Goal: Information Seeking & Learning: Learn about a topic

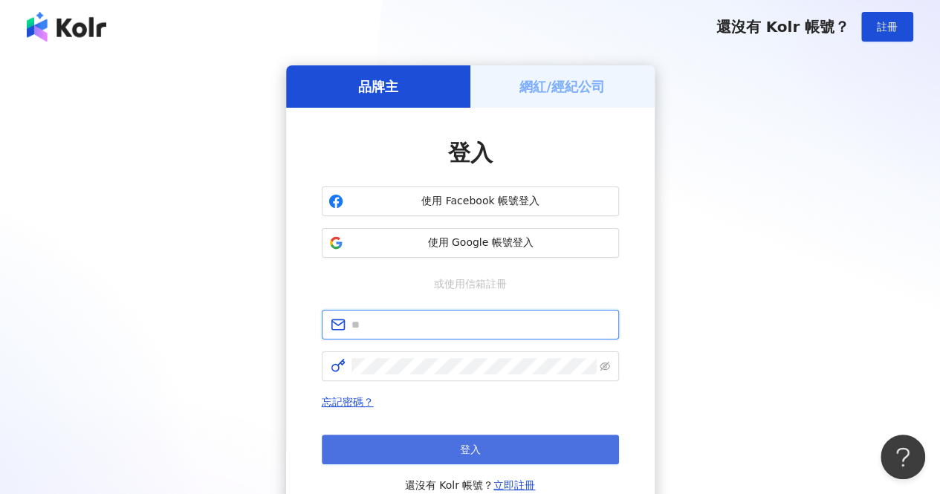
type input "**********"
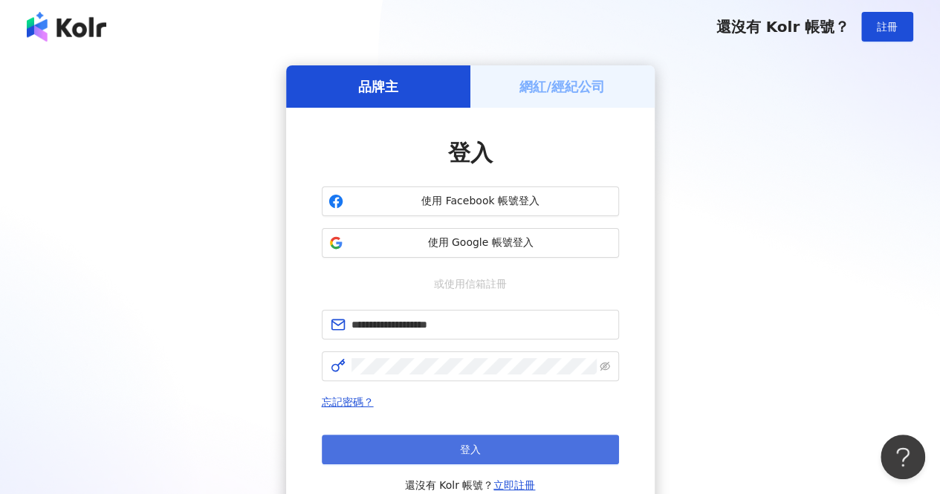
click at [452, 443] on button "登入" at bounding box center [470, 450] width 297 height 30
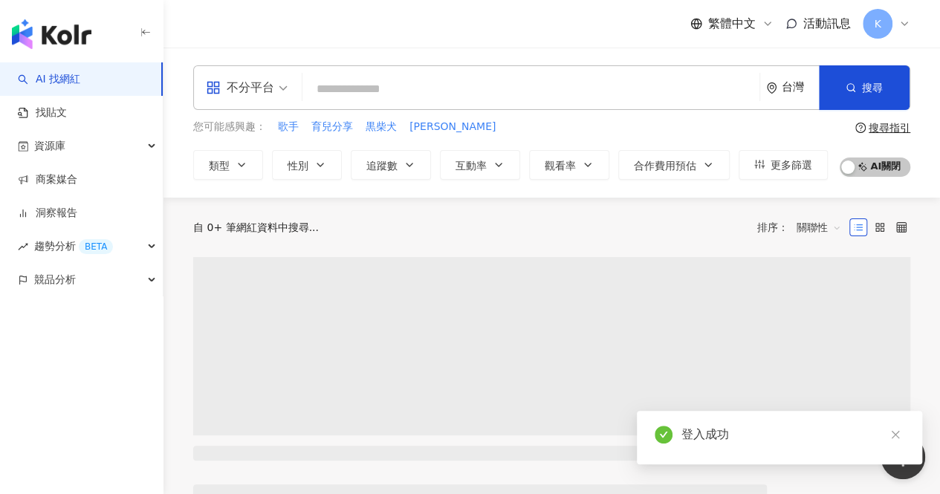
click at [392, 100] on input "search" at bounding box center [530, 89] width 445 height 28
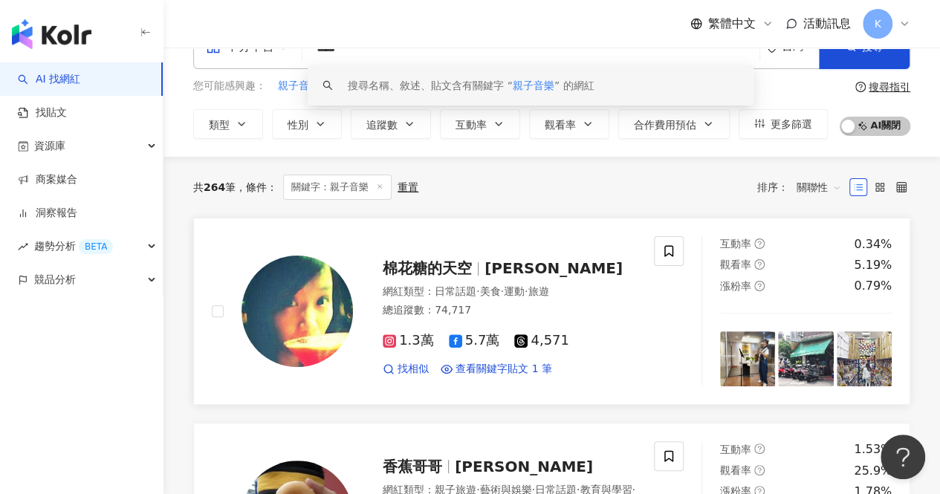
scroll to position [74, 0]
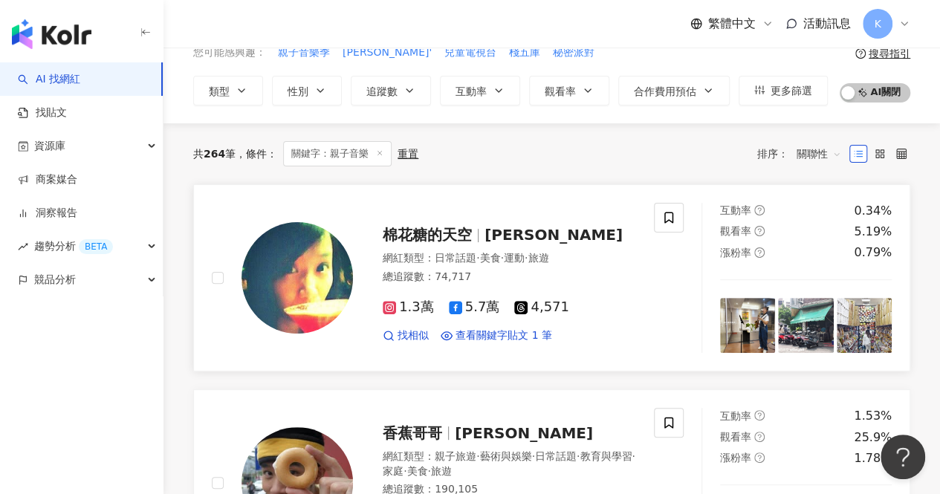
click at [448, 233] on span "棉花糖的天空" at bounding box center [427, 235] width 89 height 18
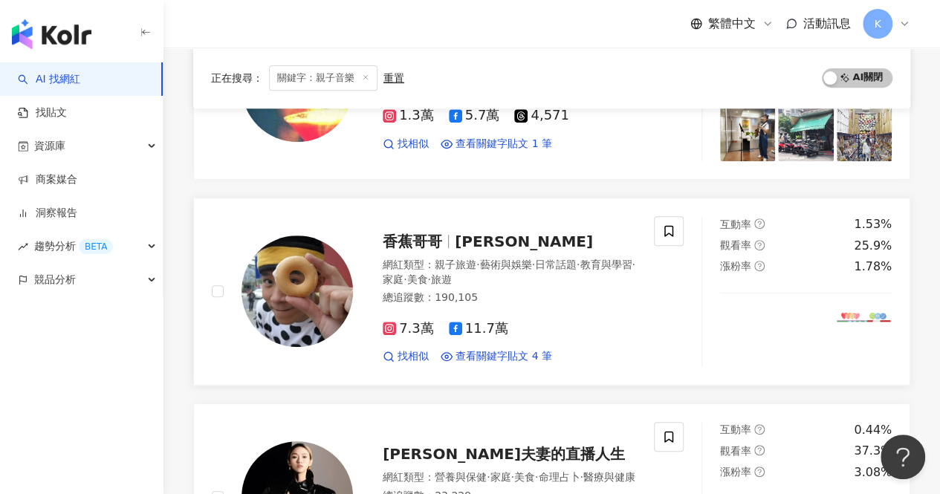
scroll to position [297, 0]
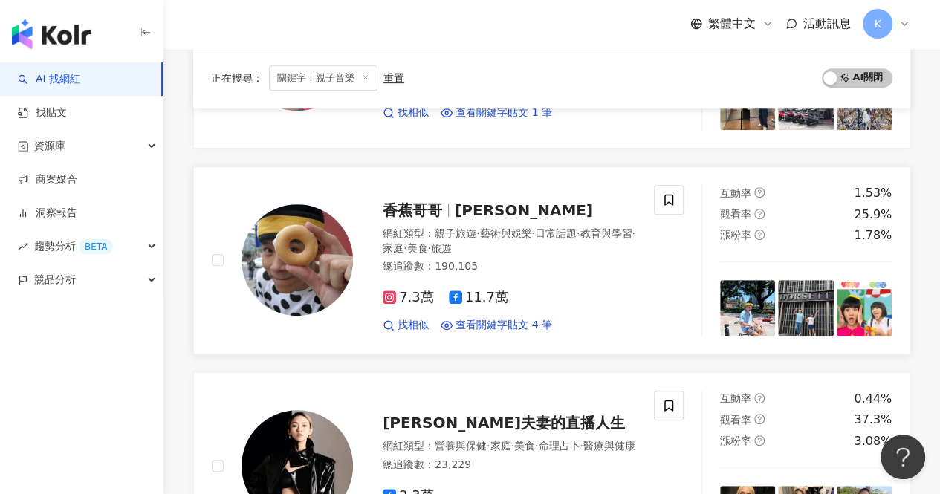
click at [431, 206] on span "香蕉哥哥" at bounding box center [412, 210] width 59 height 18
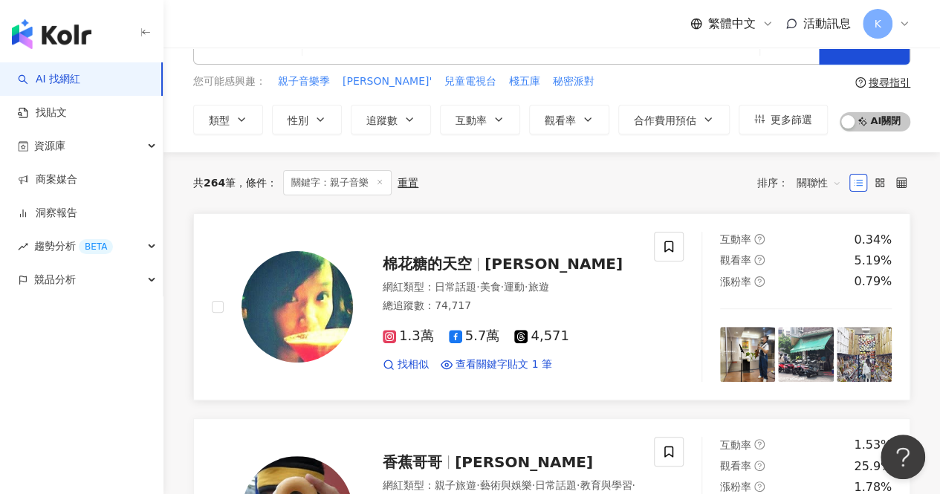
scroll to position [0, 0]
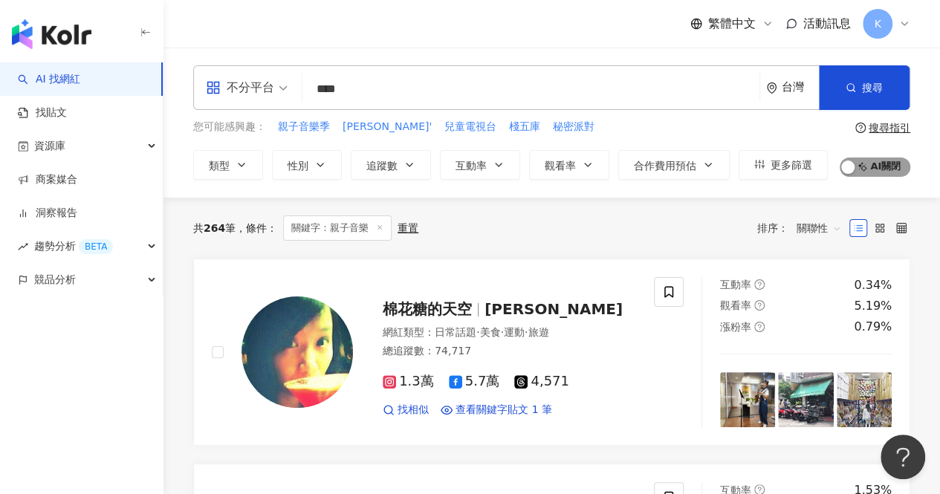
click at [854, 166] on button "AI 開啟 AI 關閉" at bounding box center [875, 167] width 71 height 19
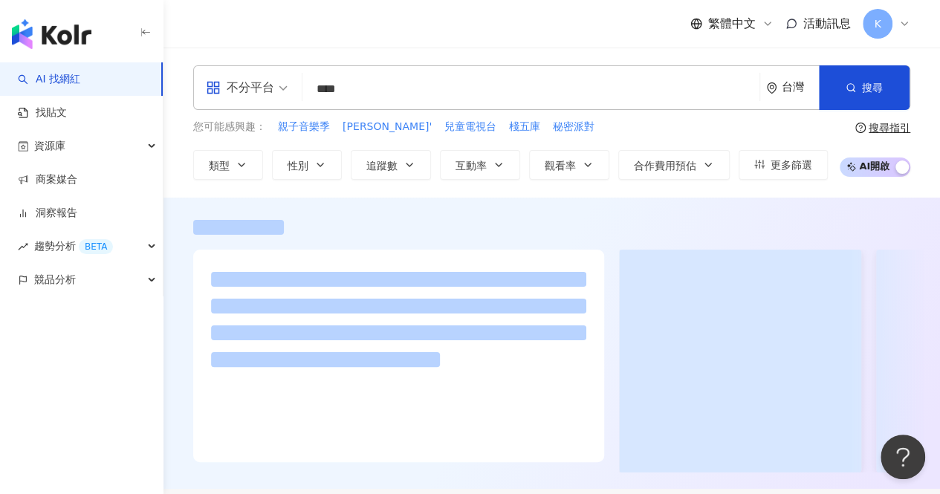
click at [376, 89] on input "****" at bounding box center [530, 89] width 445 height 28
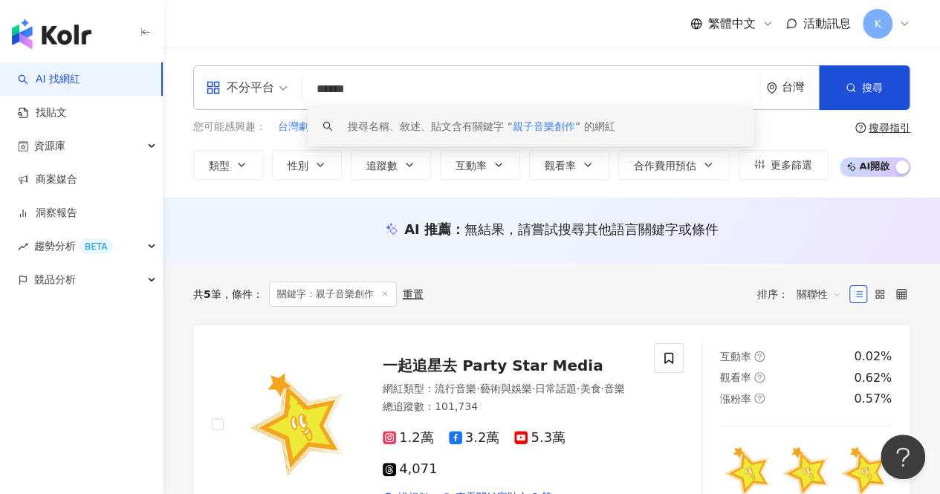
drag, startPoint x: 399, startPoint y: 84, endPoint x: 297, endPoint y: 80, distance: 101.9
click at [297, 80] on div "不分平台 ****** 台灣 搜尋 keyword 搜尋名稱、敘述、貼文含有關鍵字 “ 親子音樂創作 ” 的網紅" at bounding box center [551, 87] width 717 height 45
click at [349, 84] on input "******" at bounding box center [530, 89] width 445 height 28
click at [342, 88] on input "******" at bounding box center [530, 89] width 445 height 28
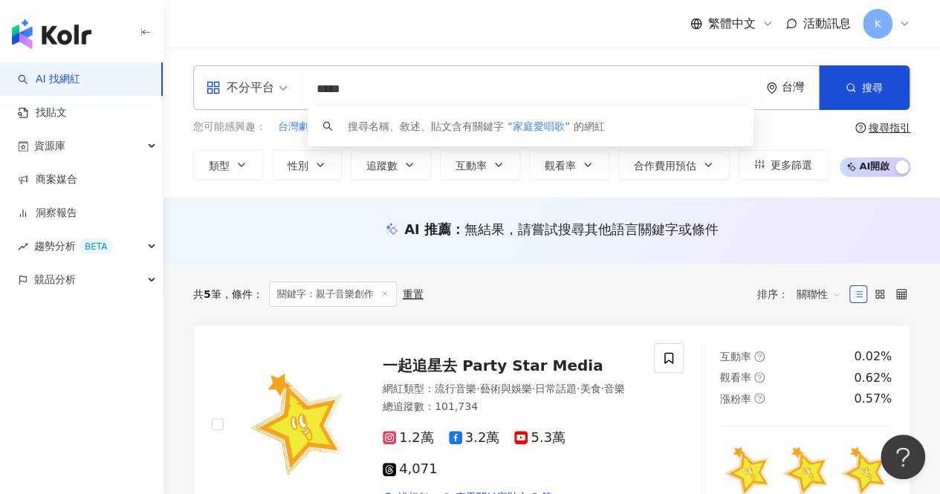
type input "*****"
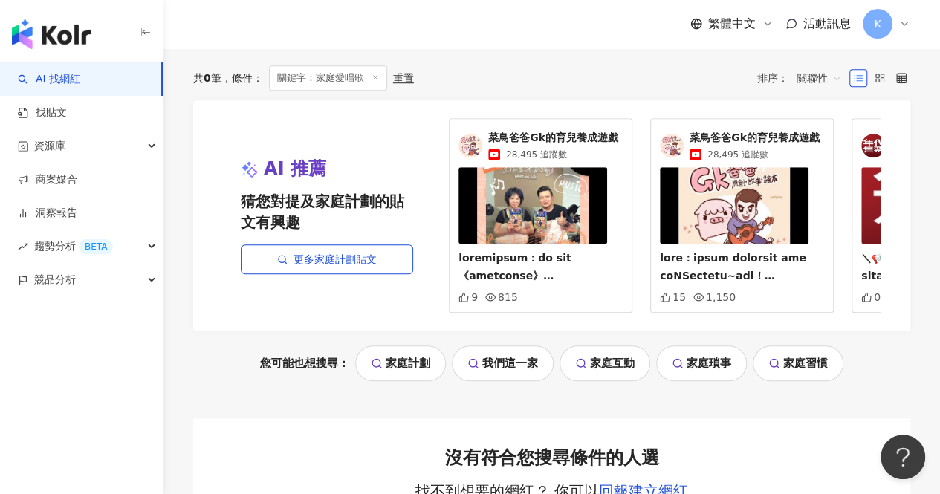
scroll to position [446, 0]
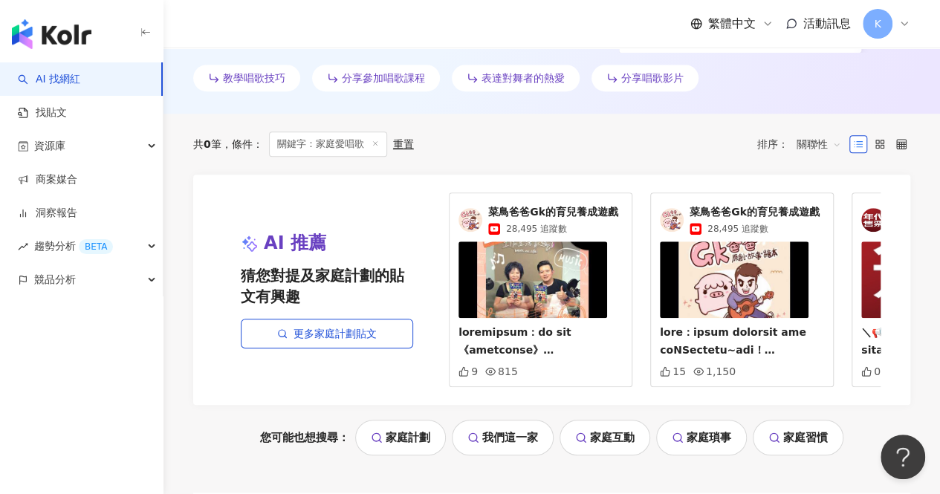
click at [901, 316] on div "AI 推薦 猜您對提及家庭計劃的貼文有興趣 更多家庭計劃貼文 菜鳥爸爸Gk的育兒養成遊戲 28,495 追蹤數 9 815 菜鳥爸爸Gk的育兒養成遊戲 28,…" at bounding box center [551, 290] width 717 height 231
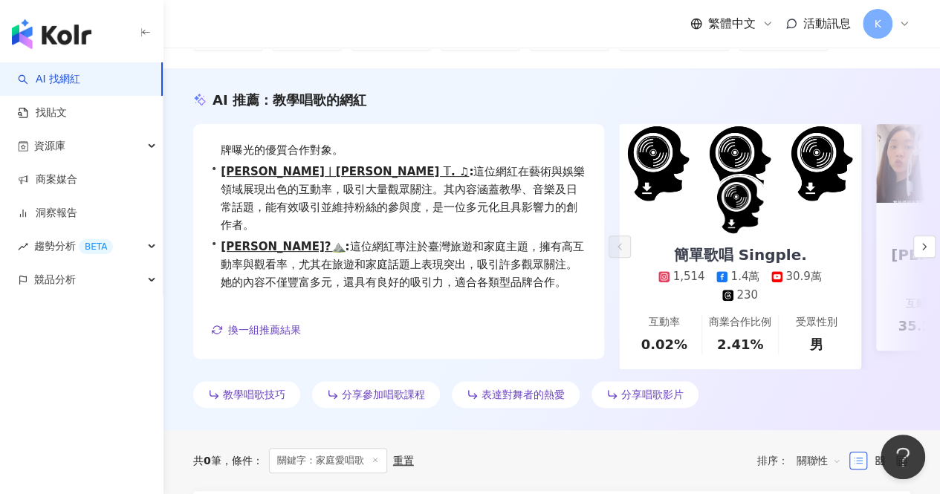
scroll to position [74, 0]
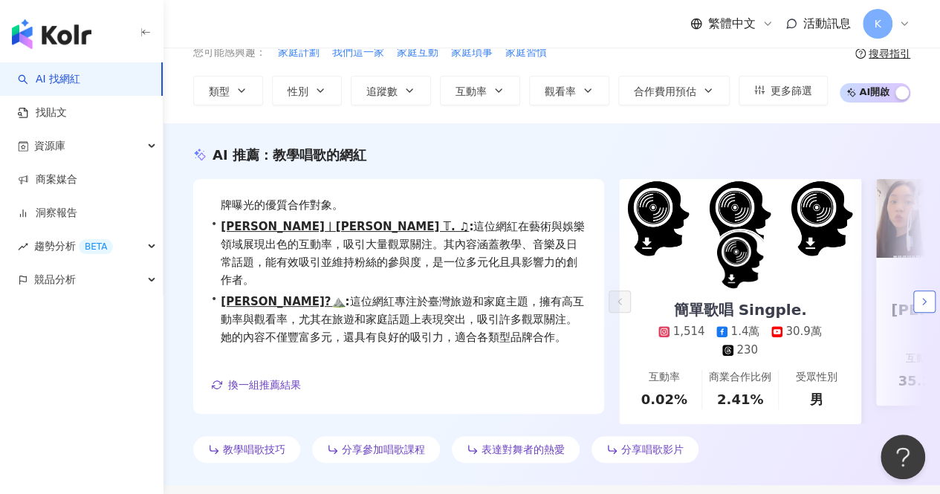
click at [927, 302] on icon "button" at bounding box center [925, 302] width 12 height 12
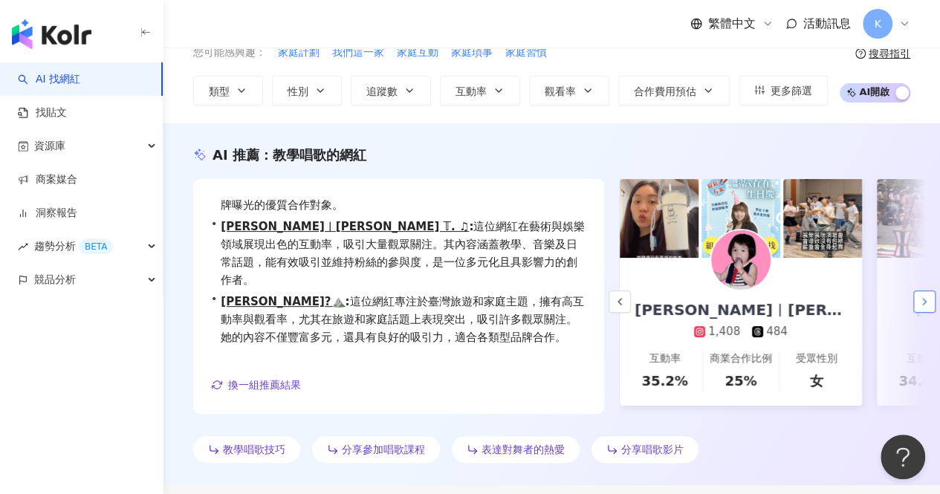
scroll to position [0, 257]
click at [927, 302] on icon "button" at bounding box center [925, 302] width 12 height 12
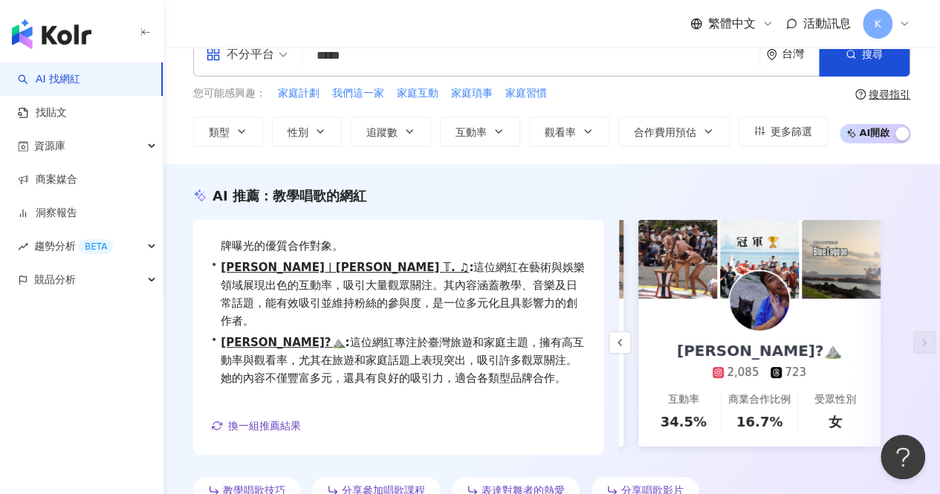
scroll to position [0, 0]
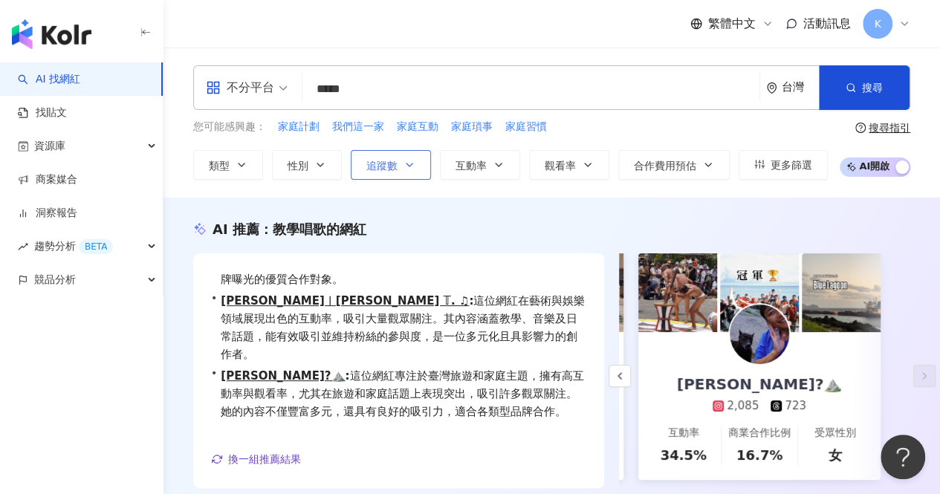
click at [405, 161] on icon "button" at bounding box center [410, 165] width 12 height 12
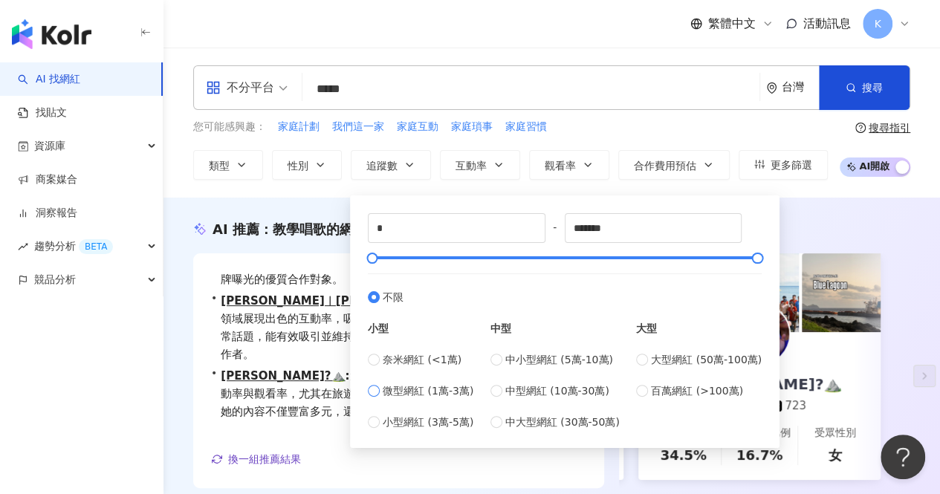
type input "*****"
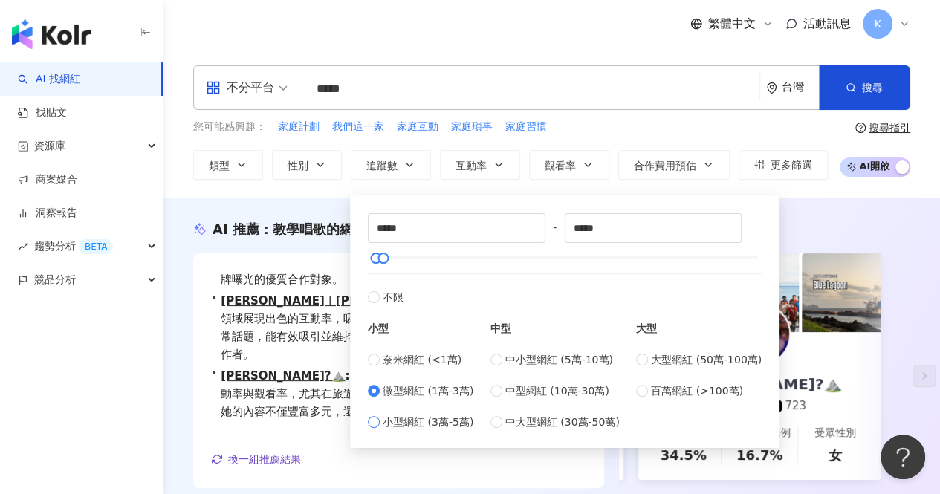
type input "*****"
click at [641, 196] on div "***** - ***** 不限 小型 奈米網紅 (<1萬) 微型網紅 (1萬-3萬) 小型網紅 (3萬-5萬) 中型 中小型網紅 (5萬-10萬) 中型網紅…" at bounding box center [565, 321] width 430 height 253
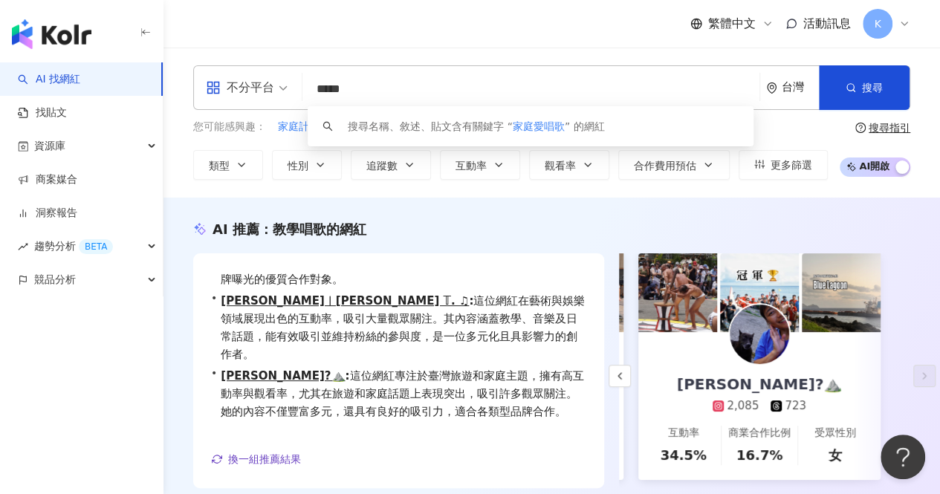
click at [403, 93] on input "*****" at bounding box center [530, 89] width 445 height 28
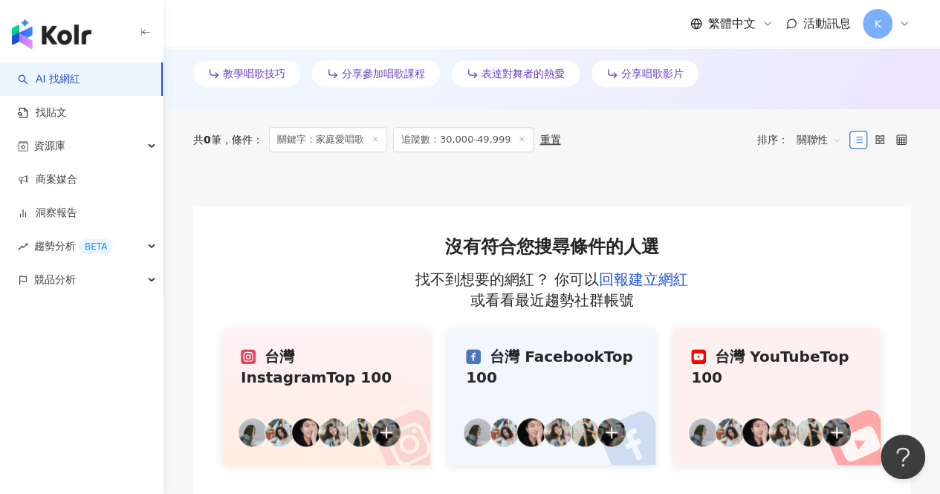
scroll to position [535, 0]
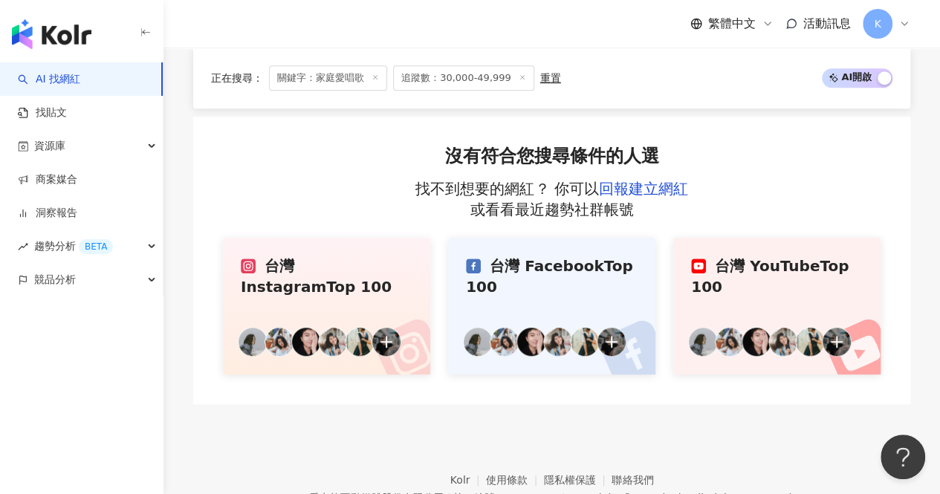
click at [326, 276] on div "台灣 Instagram Top 100" at bounding box center [327, 277] width 172 height 42
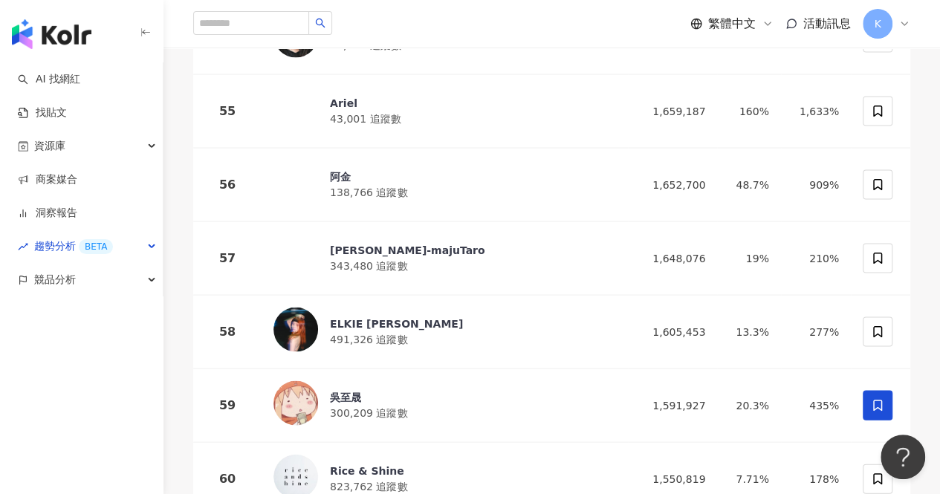
scroll to position [4162, 0]
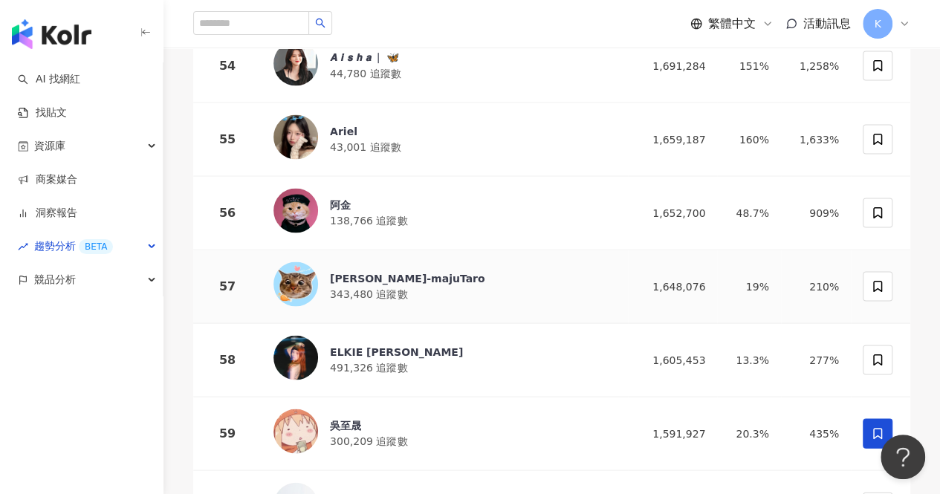
click at [403, 270] on div "麻吉太郎-majuTaro" at bounding box center [407, 277] width 155 height 15
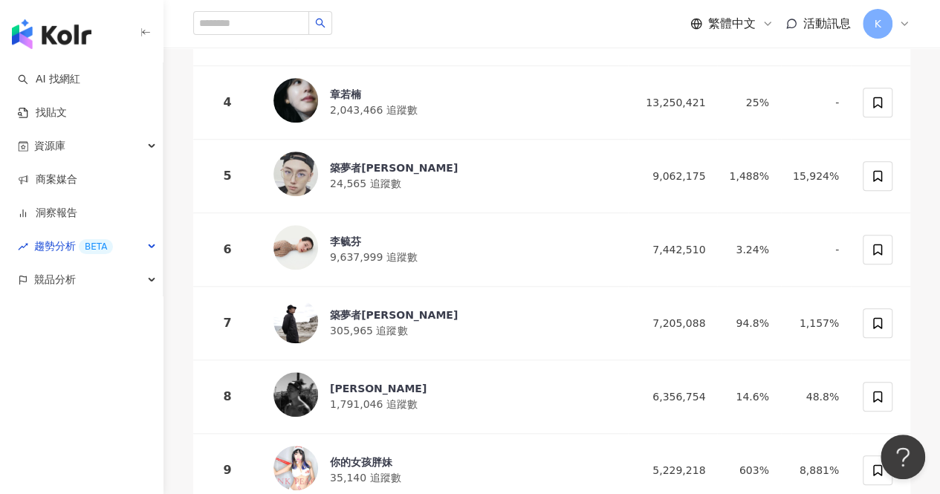
scroll to position [0, 0]
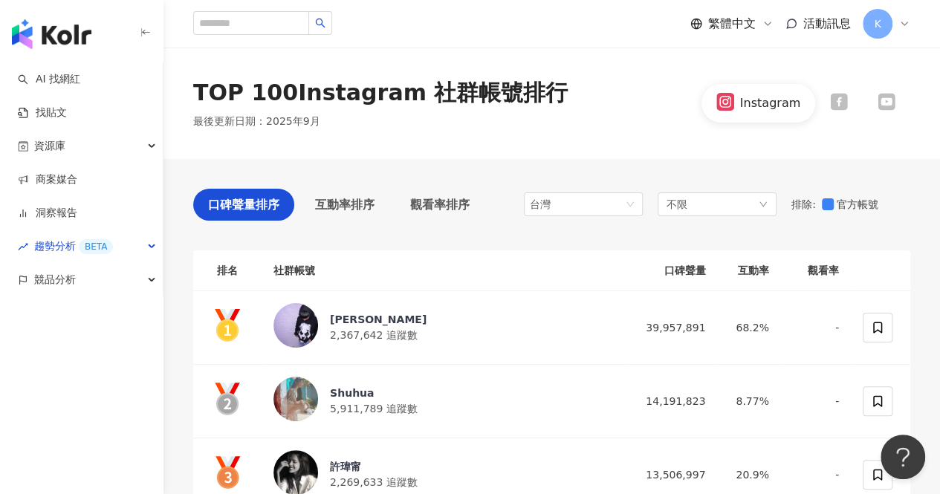
click at [70, 39] on img "button" at bounding box center [52, 34] width 80 height 30
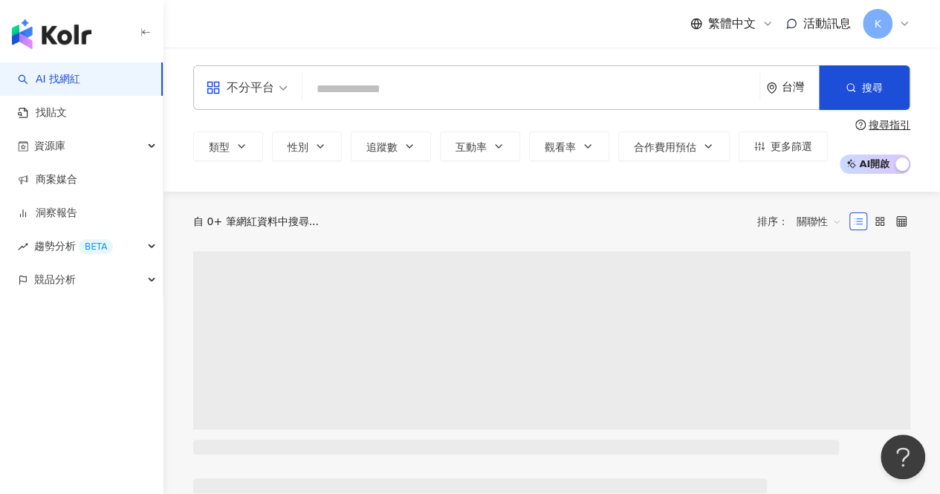
click at [389, 79] on input "search" at bounding box center [530, 89] width 445 height 28
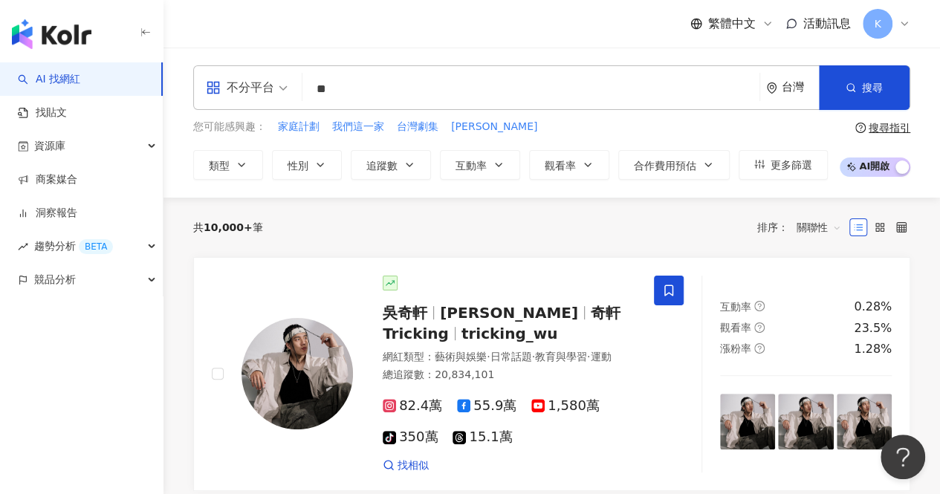
type input "*"
type input "****"
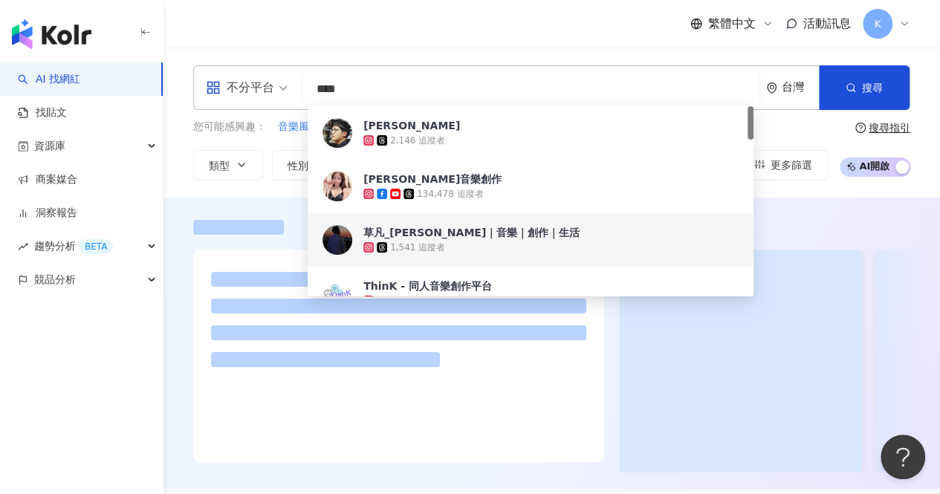
click at [876, 166] on span "AI 開啟 AI 關閉" at bounding box center [875, 167] width 71 height 19
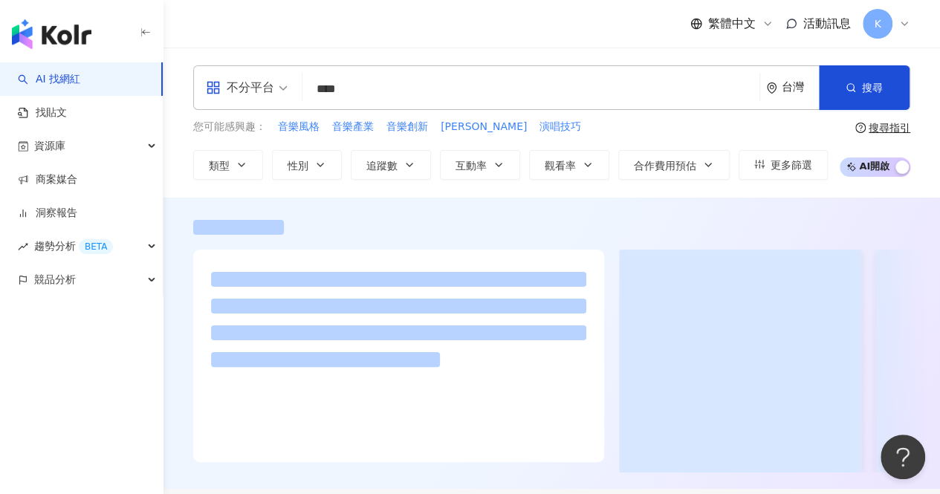
click at [897, 169] on div "button" at bounding box center [901, 168] width 13 height 19
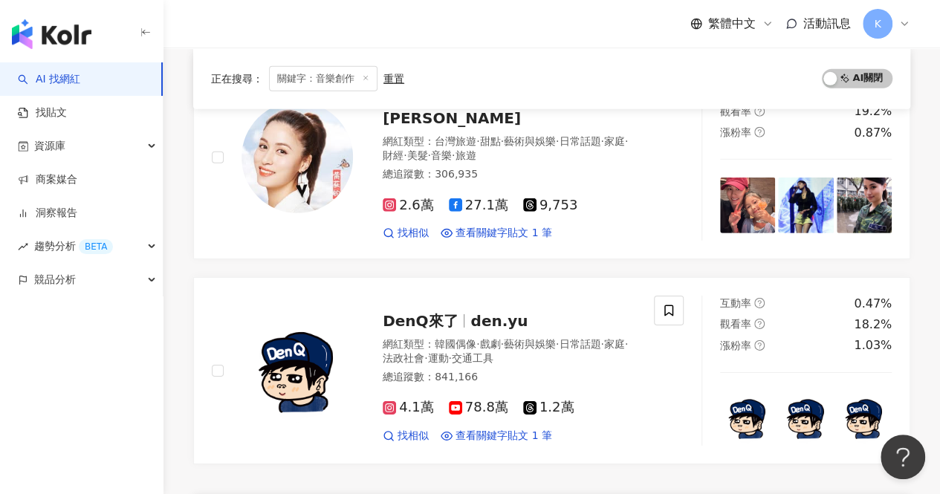
scroll to position [2229, 0]
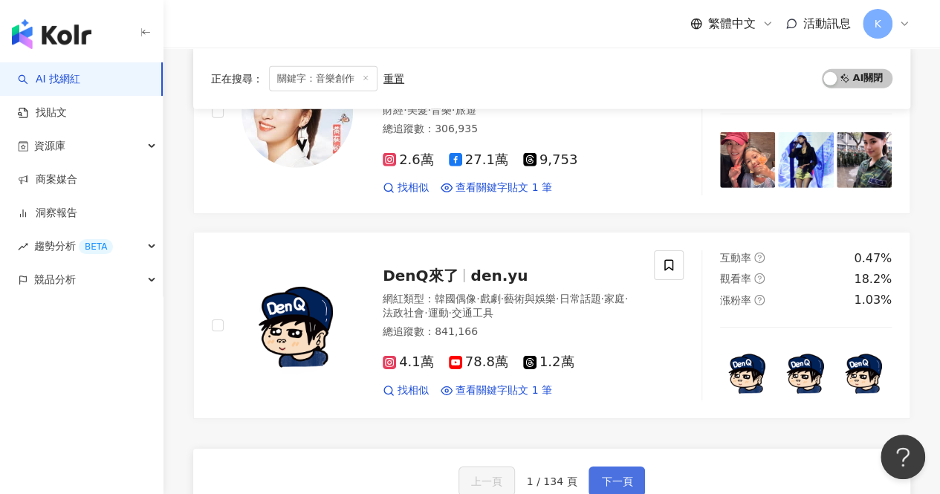
click at [618, 476] on span "下一頁" at bounding box center [616, 482] width 31 height 12
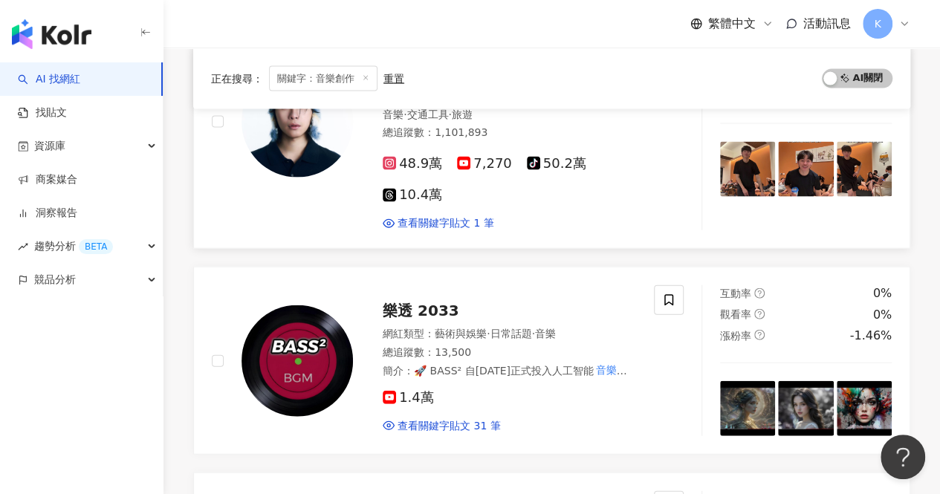
scroll to position [1402, 0]
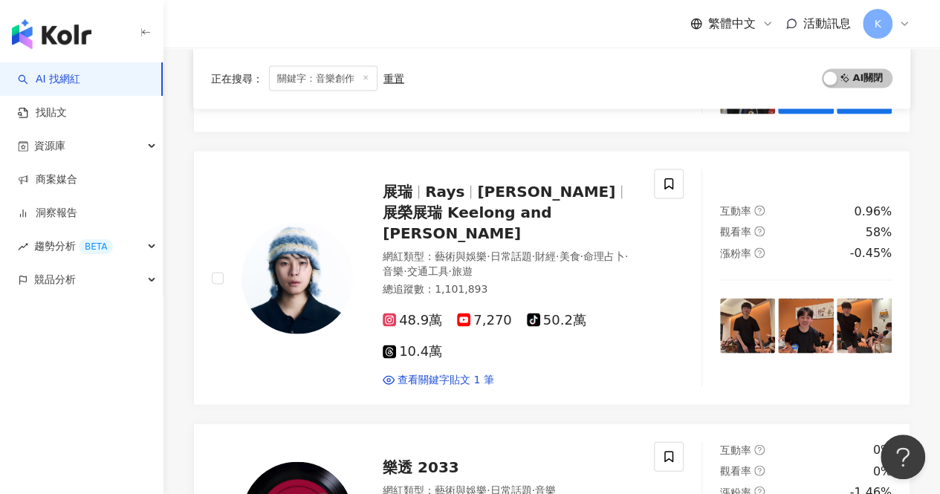
click at [57, 43] on img "button" at bounding box center [52, 34] width 80 height 30
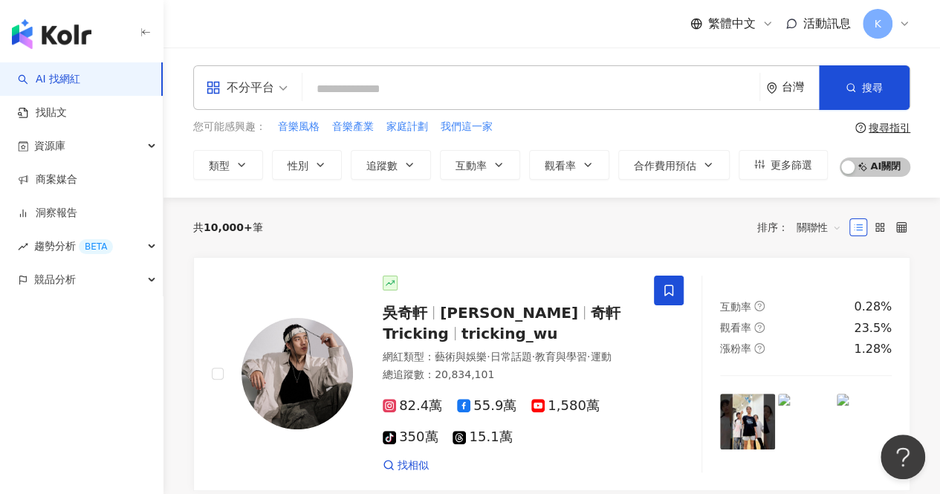
paste input "**********"
type input "**********"
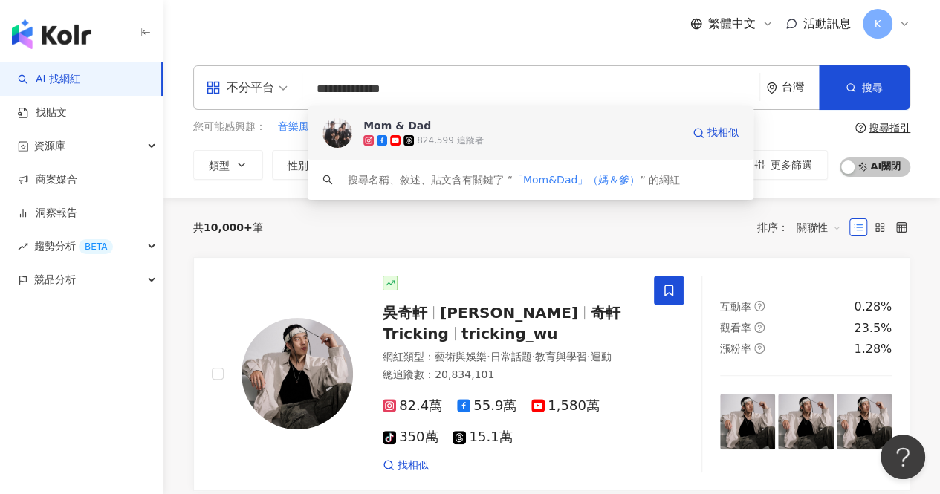
click at [414, 129] on div "Mom & Dad" at bounding box center [397, 125] width 68 height 15
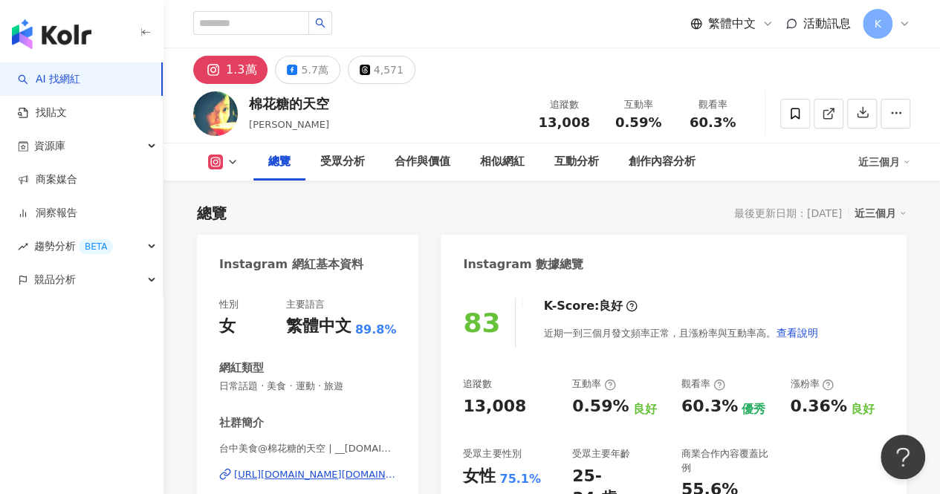
click at [239, 72] on div "1.3萬" at bounding box center [241, 69] width 30 height 21
click at [332, 472] on div "https://www.instagram.com/__cotton.pink__/" at bounding box center [315, 474] width 162 height 13
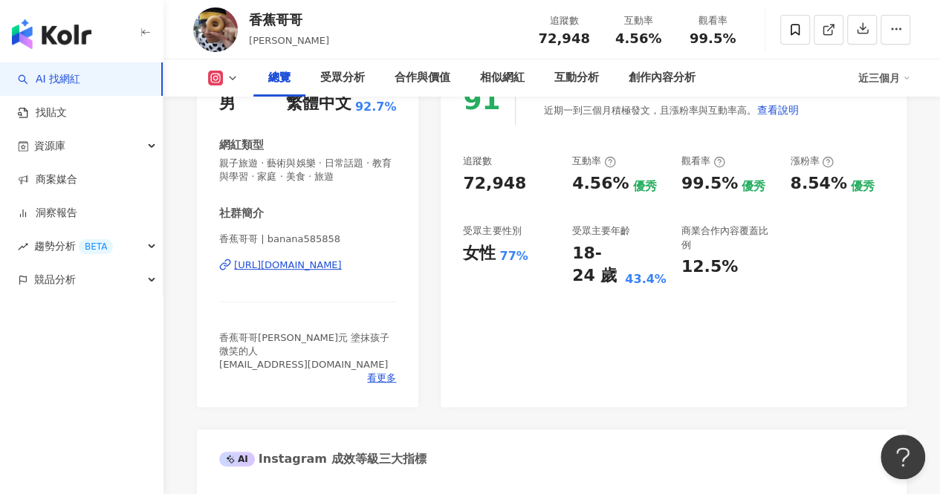
click at [342, 270] on div "https://www.instagram.com/banana585858/" at bounding box center [288, 265] width 108 height 13
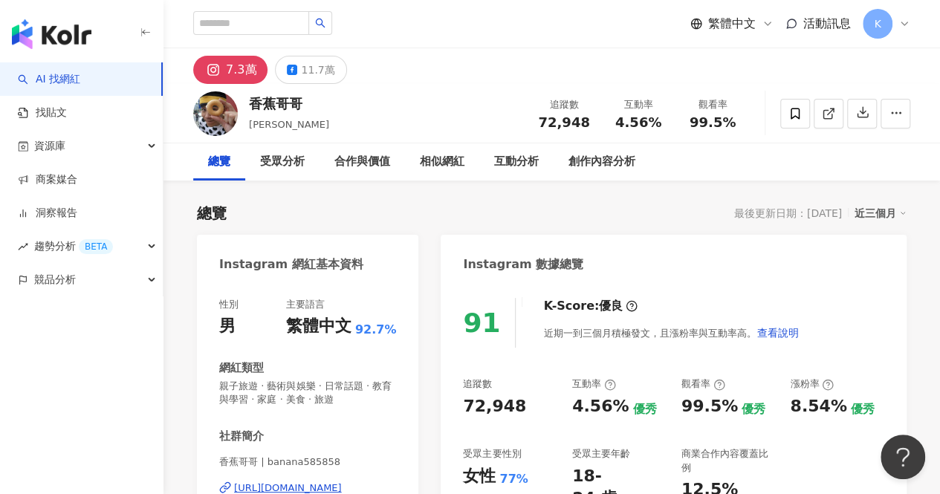
click at [227, 122] on img at bounding box center [215, 113] width 45 height 45
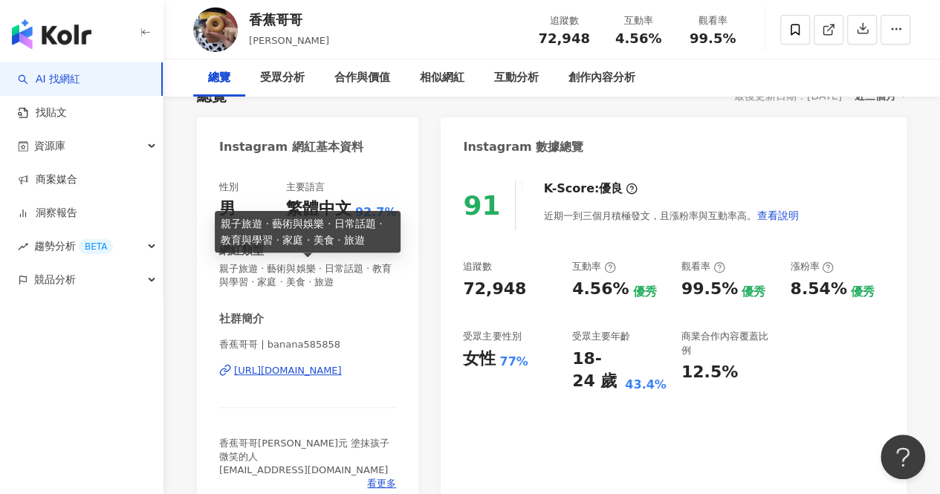
scroll to position [149, 0]
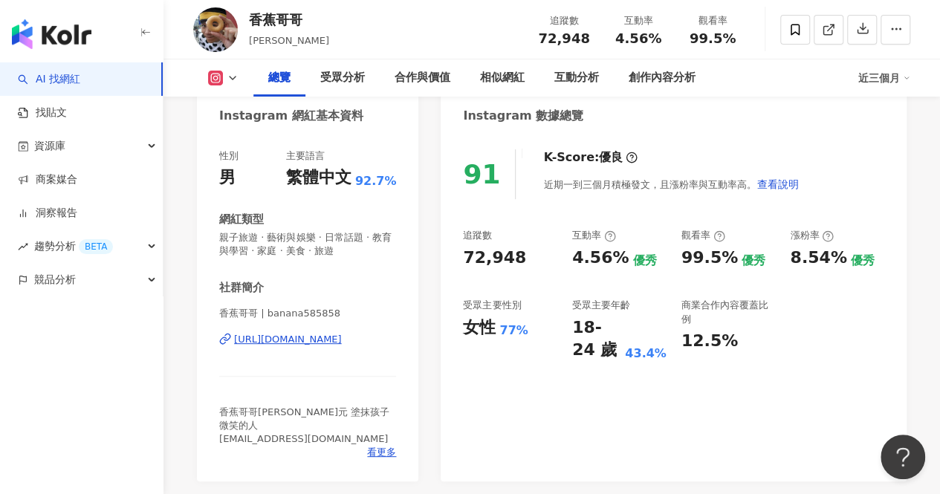
click at [342, 343] on div "https://www.instagram.com/banana585858/" at bounding box center [288, 339] width 108 height 13
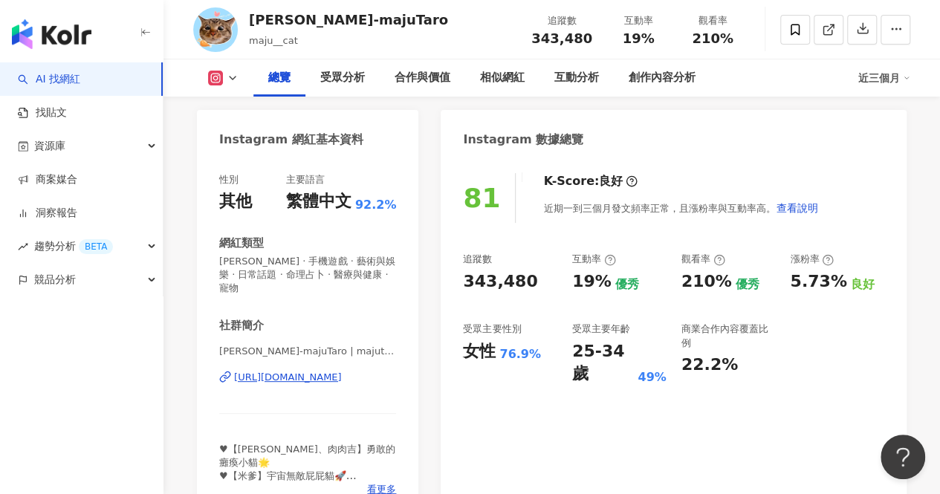
scroll to position [149, 0]
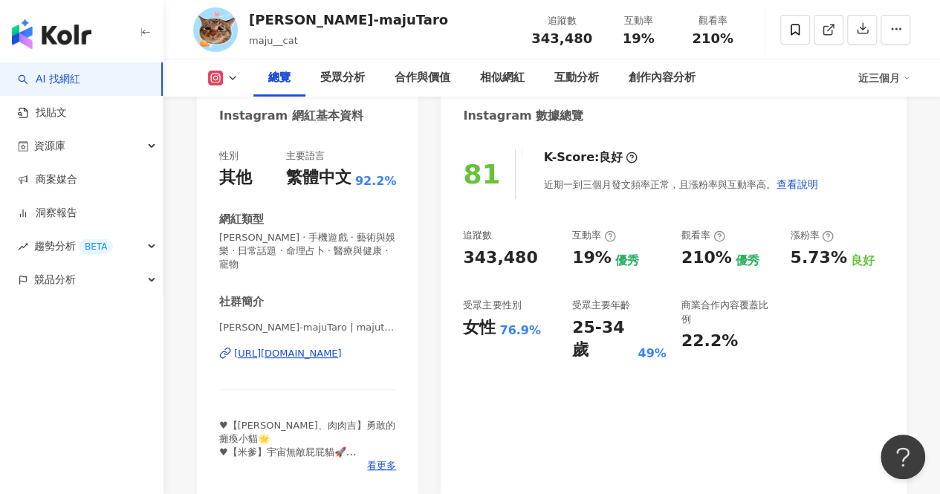
click at [309, 352] on div "https://www.instagram.com/majutaro_cat/" at bounding box center [288, 353] width 108 height 13
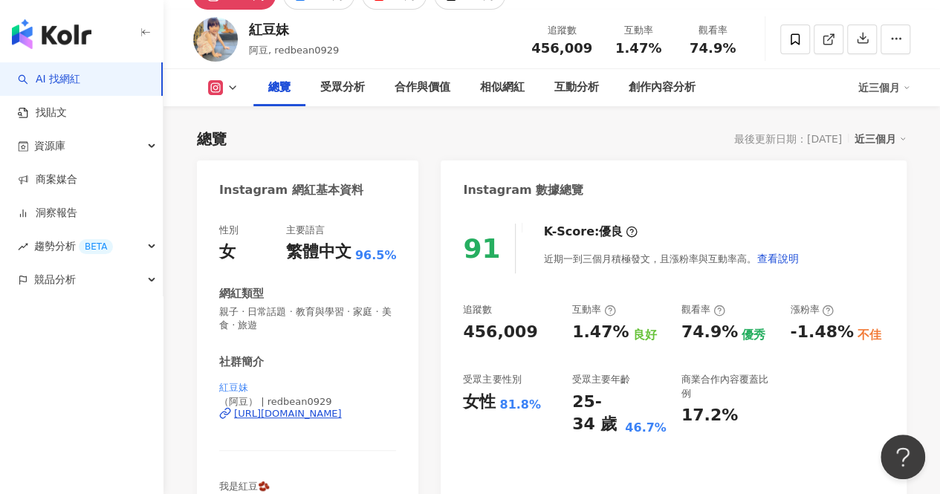
click at [323, 415] on div "[URL][DOMAIN_NAME]" at bounding box center [288, 413] width 108 height 13
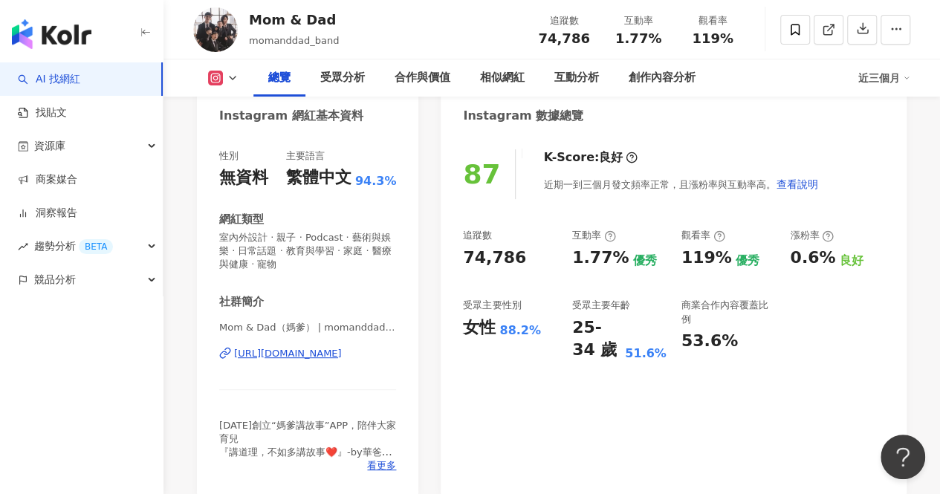
click at [337, 356] on div "[URL][DOMAIN_NAME]" at bounding box center [288, 353] width 108 height 13
click at [866, 30] on icon "button" at bounding box center [862, 28] width 13 height 13
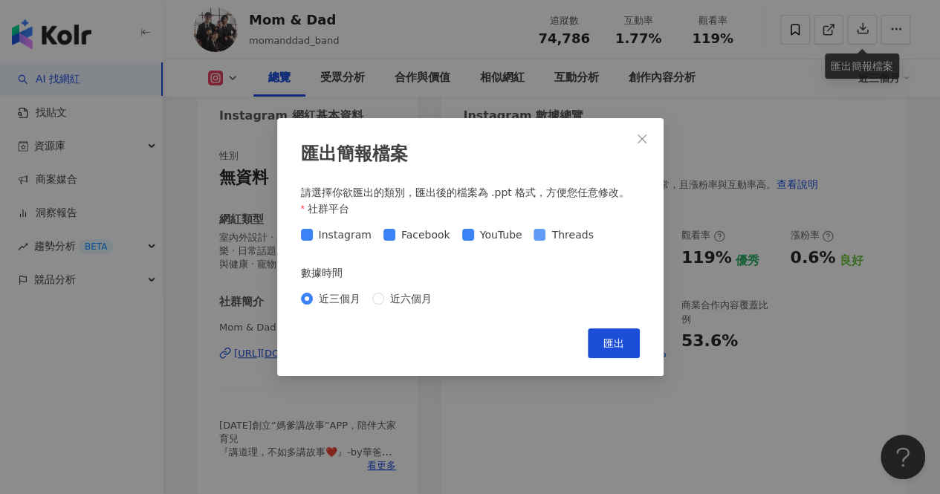
click at [545, 233] on span "Threads" at bounding box center [572, 235] width 54 height 16
click at [618, 340] on span "匯出" at bounding box center [613, 343] width 21 height 12
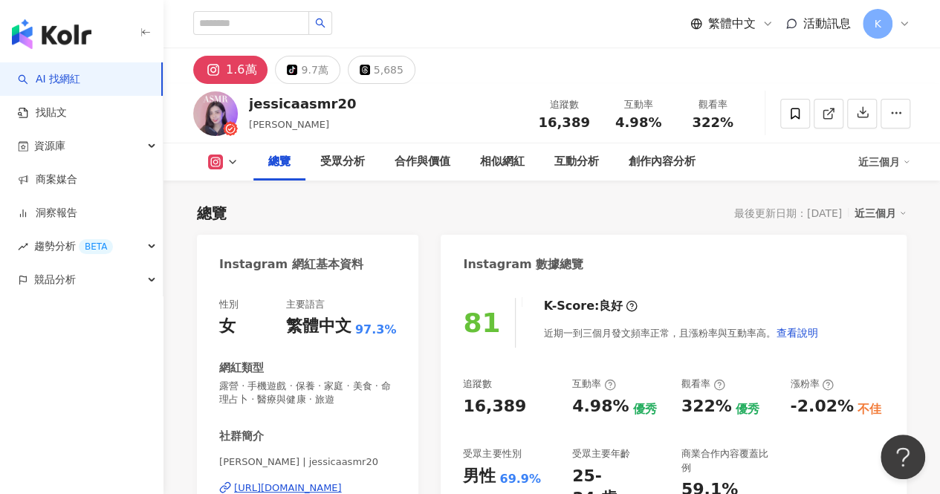
scroll to position [91, 0]
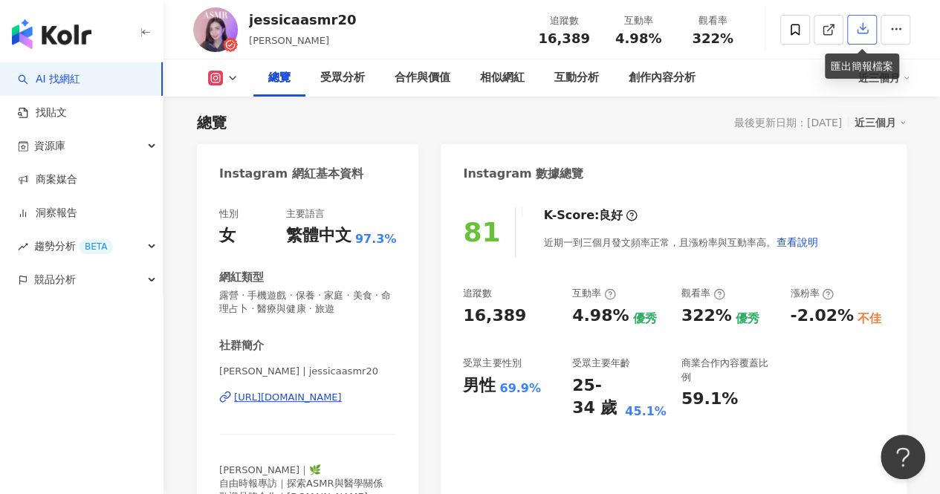
click at [868, 27] on icon "button" at bounding box center [862, 28] width 13 height 13
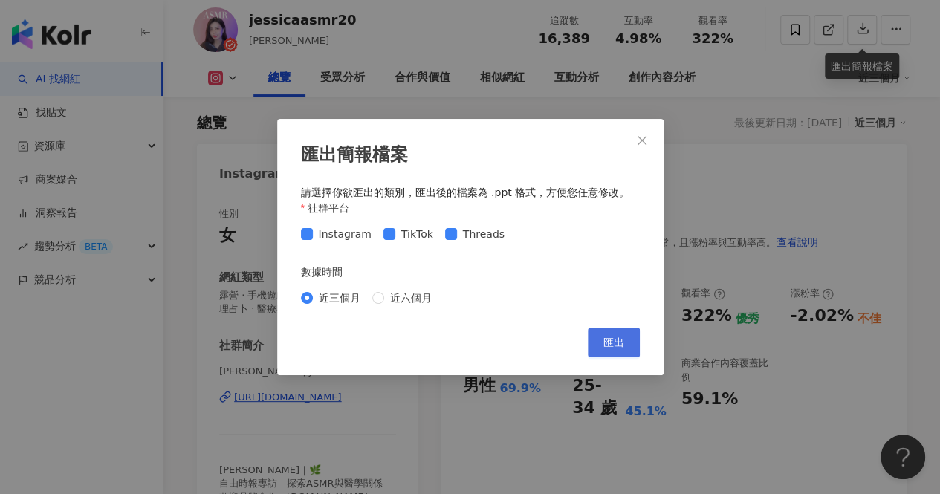
click at [613, 343] on span "匯出" at bounding box center [613, 343] width 21 height 12
click at [783, 396] on div "匯出簡報檔案 請選擇你欲匯出的類別，匯出後的檔案為 .ppt 格式，方便您任意修改。 社群平台 Instagram TikTok Threads 數據時間 近…" at bounding box center [470, 247] width 940 height 494
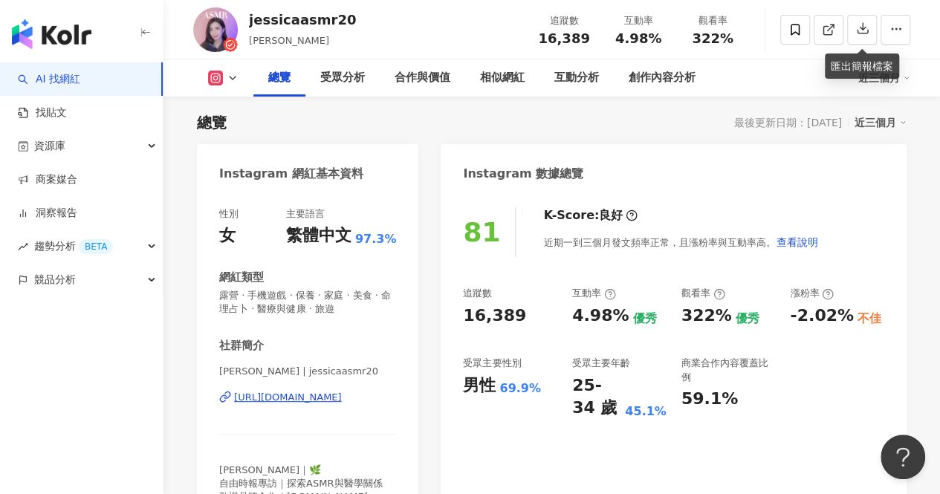
click at [320, 395] on div "https://www.instagram.com/jessicaasmr20/" at bounding box center [288, 397] width 108 height 13
click at [225, 75] on button at bounding box center [223, 78] width 60 height 15
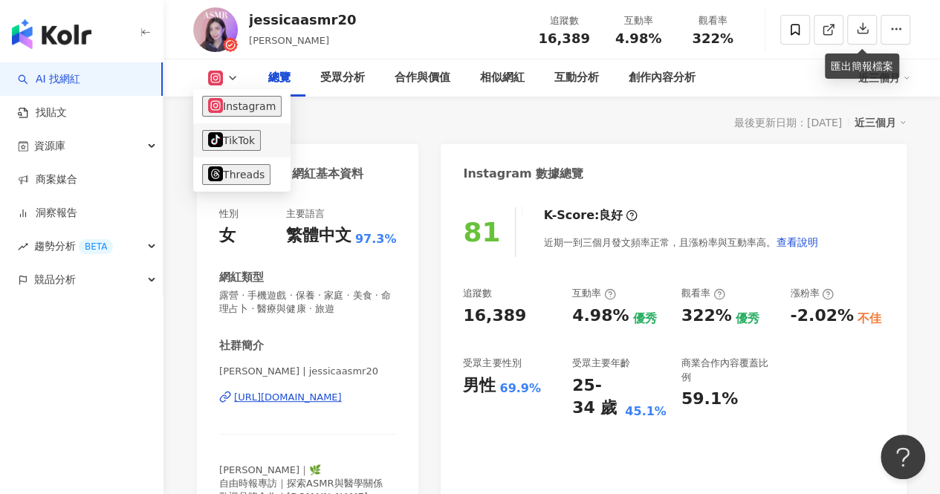
click at [230, 145] on button "tiktok-icon TikTok" at bounding box center [231, 140] width 59 height 21
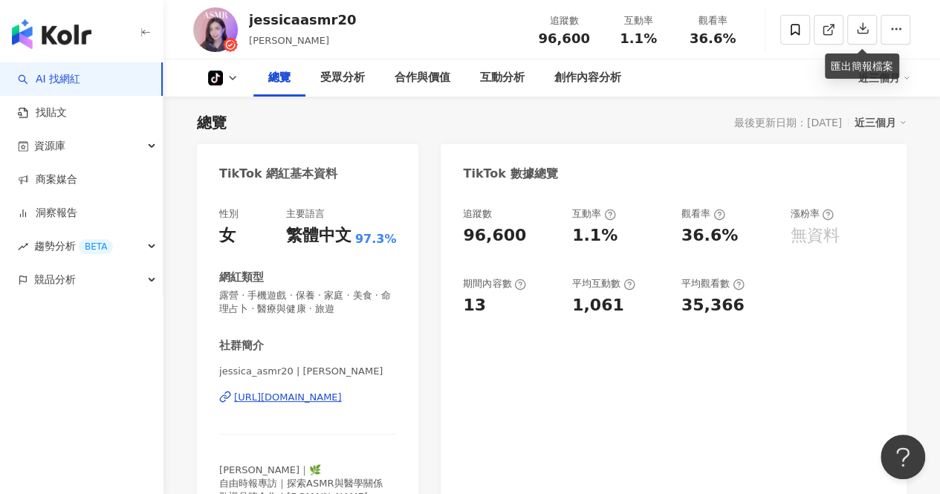
click at [342, 399] on div "https://www.tiktok.com/share/user/6798016516971398145" at bounding box center [288, 397] width 108 height 13
